Goal: Transaction & Acquisition: Purchase product/service

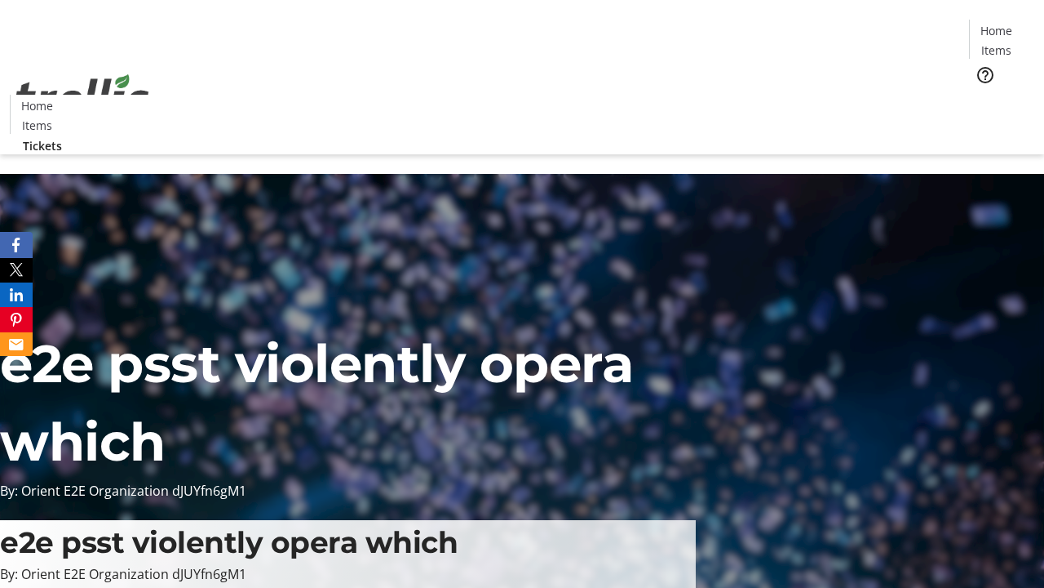
click at [982, 95] on span "Tickets" at bounding box center [1001, 103] width 39 height 17
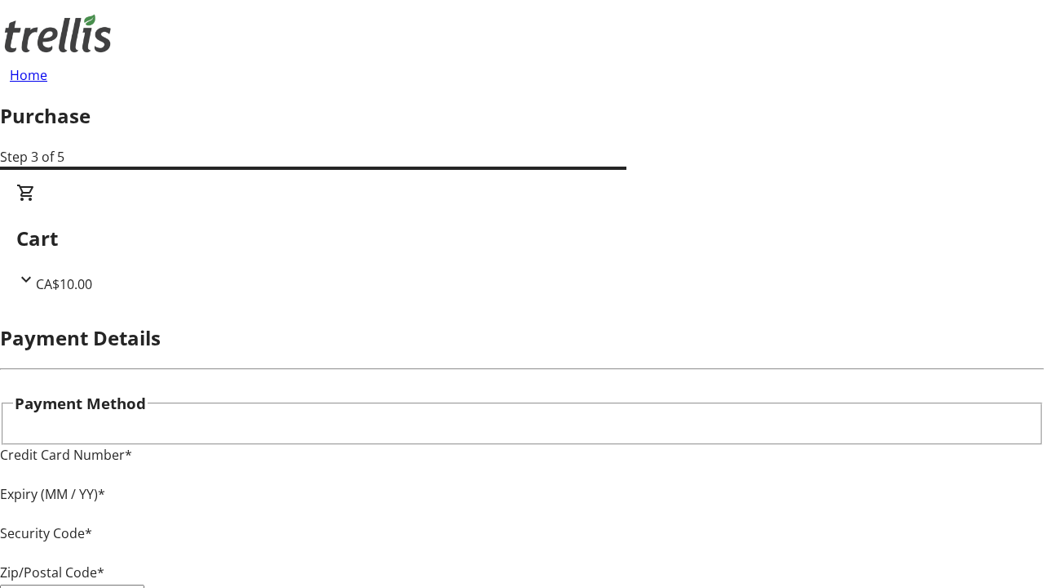
type input "V1Y 0C2"
